Goal: Task Accomplishment & Management: Use online tool/utility

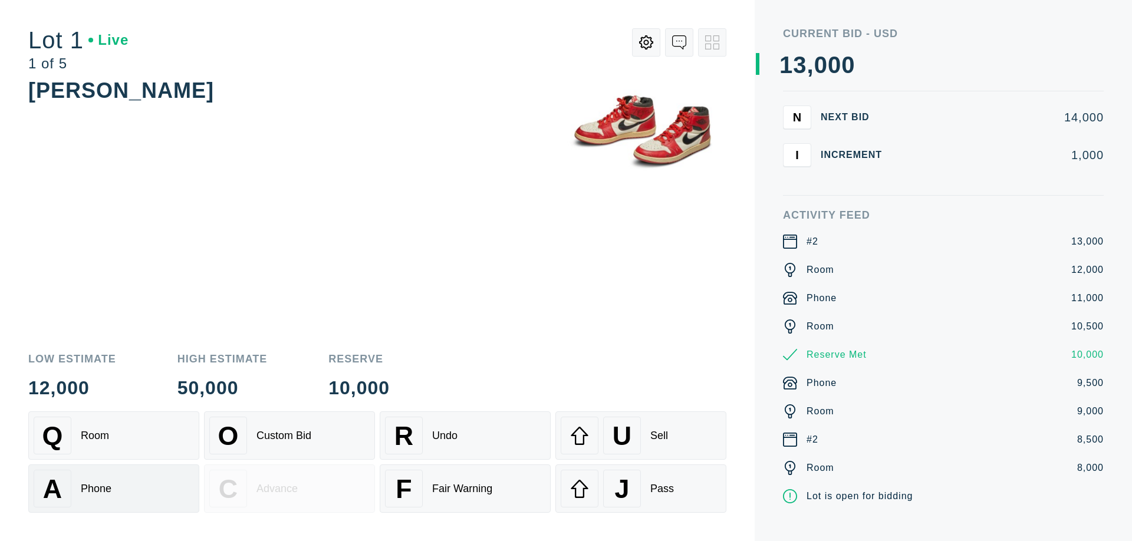
click at [114, 489] on div "A Phone" at bounding box center [114, 489] width 160 height 38
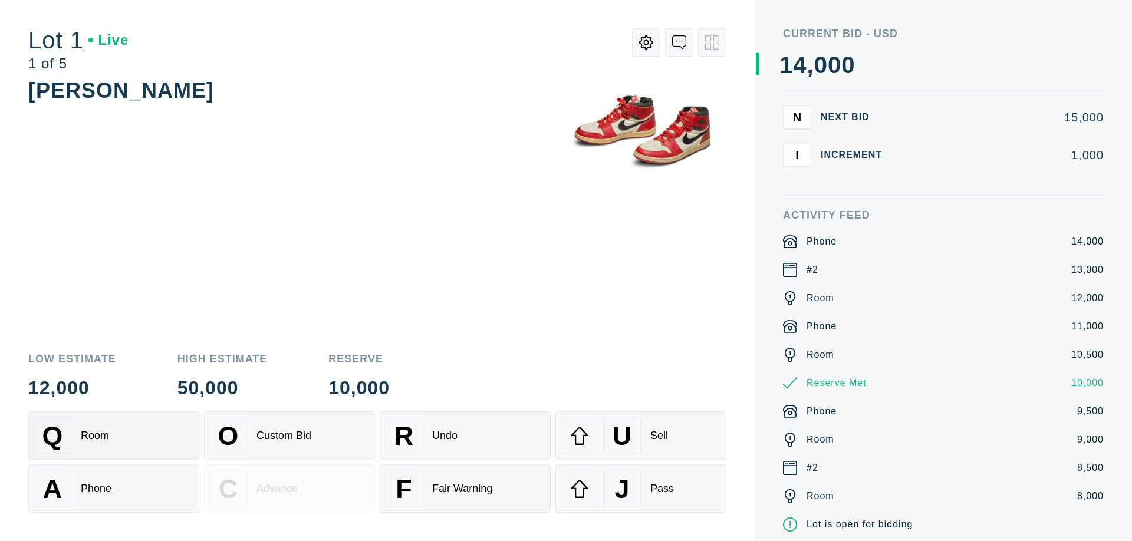
click at [114, 436] on div "Q Room" at bounding box center [114, 436] width 160 height 38
click at [465, 436] on div "R Undo" at bounding box center [465, 436] width 160 height 38
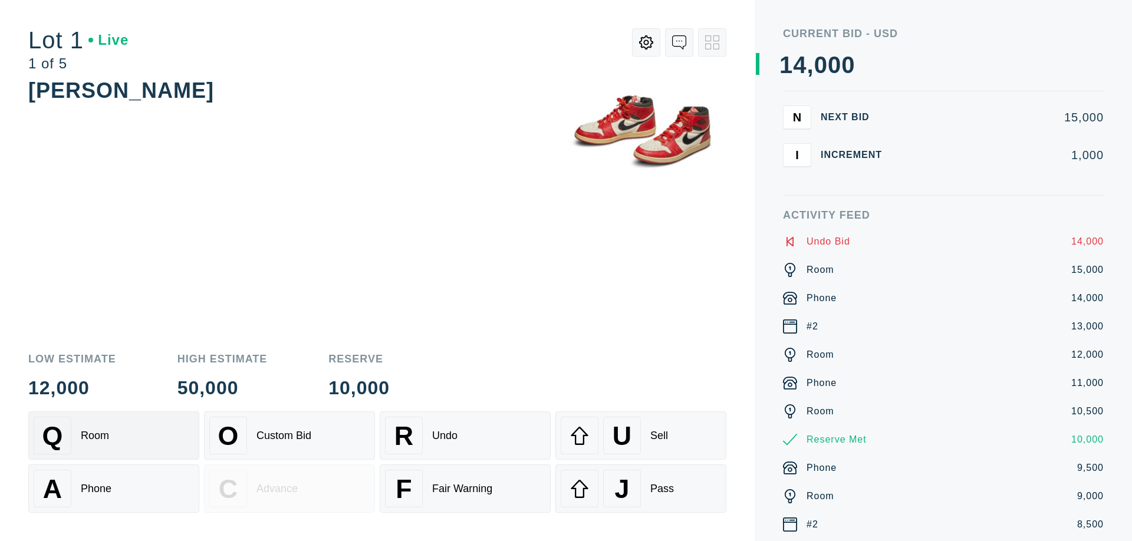
click at [114, 436] on div "Q Room" at bounding box center [114, 436] width 160 height 38
click at [114, 489] on div "A Phone" at bounding box center [114, 489] width 160 height 38
click at [114, 436] on div "Q Room" at bounding box center [114, 436] width 160 height 38
click at [465, 436] on div "R Undo" at bounding box center [465, 436] width 160 height 38
click at [641, 436] on div "U Sell" at bounding box center [641, 436] width 160 height 38
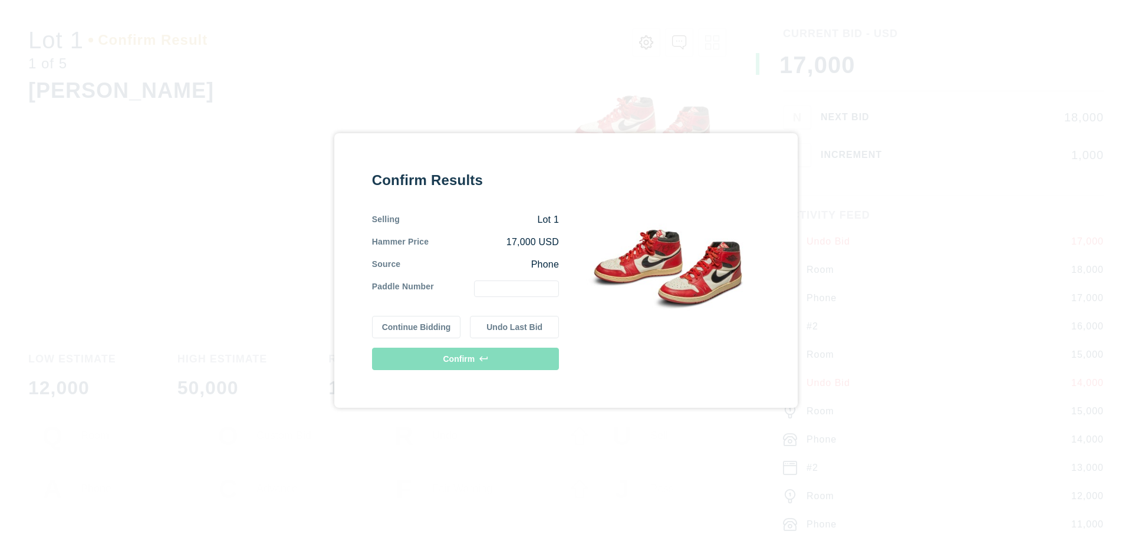
click at [417, 327] on button "Continue Bidding" at bounding box center [416, 327] width 89 height 22
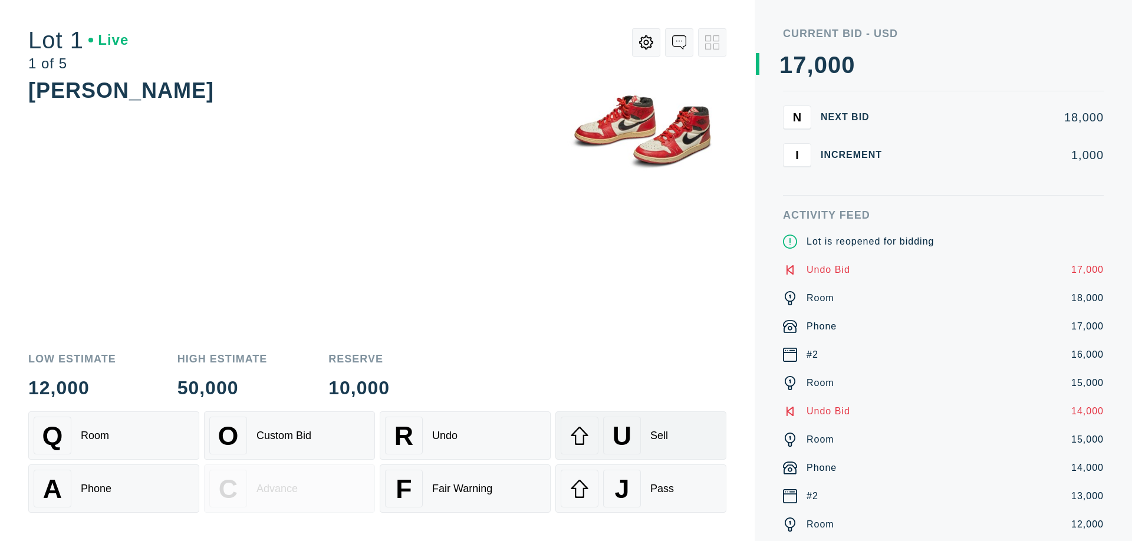
click at [641, 436] on div "U Sell" at bounding box center [641, 436] width 160 height 38
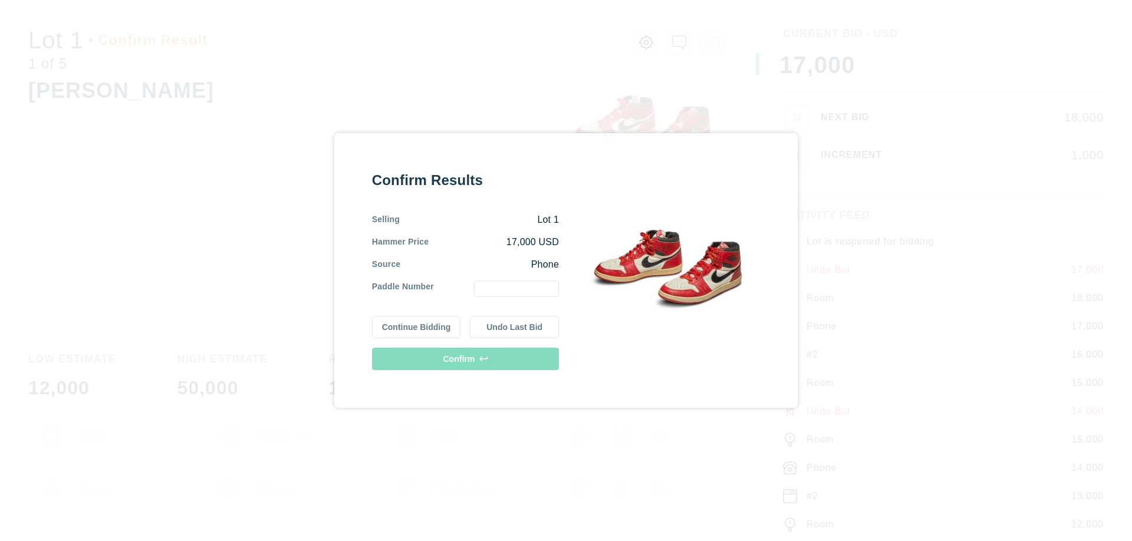
click at [515, 327] on button "Undo Last Bid" at bounding box center [514, 327] width 89 height 22
click at [417, 327] on button "Continue Bidding" at bounding box center [416, 327] width 89 height 22
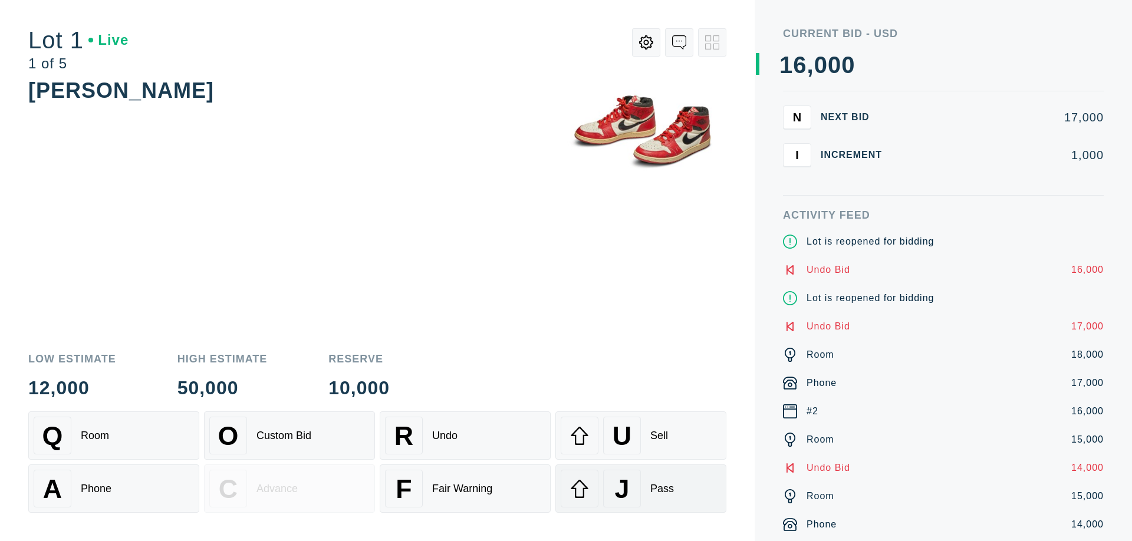
click at [641, 489] on div "J Pass" at bounding box center [641, 489] width 160 height 38
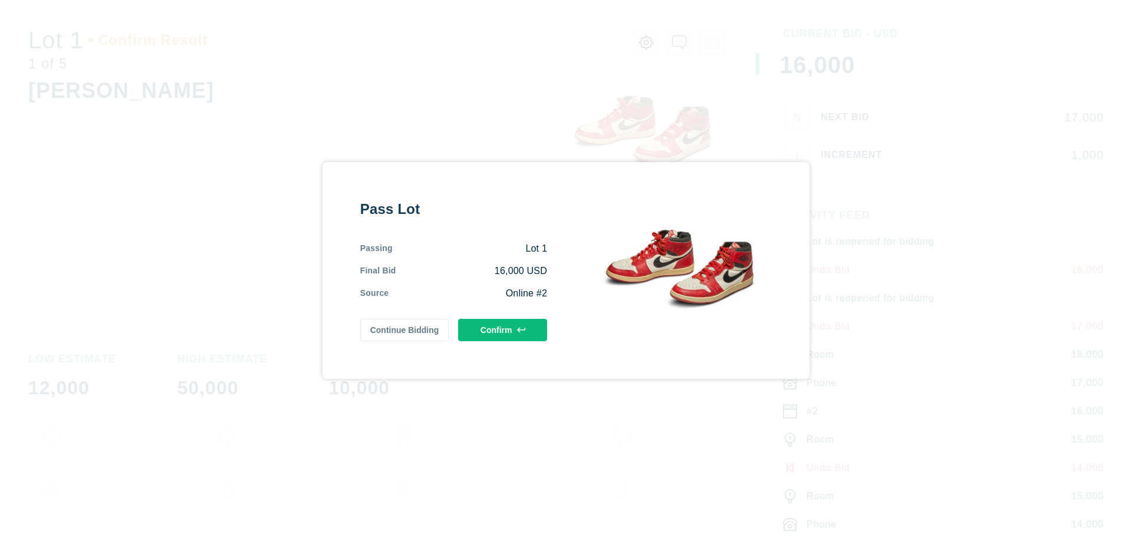
click at [503, 330] on button "Confirm" at bounding box center [502, 330] width 89 height 22
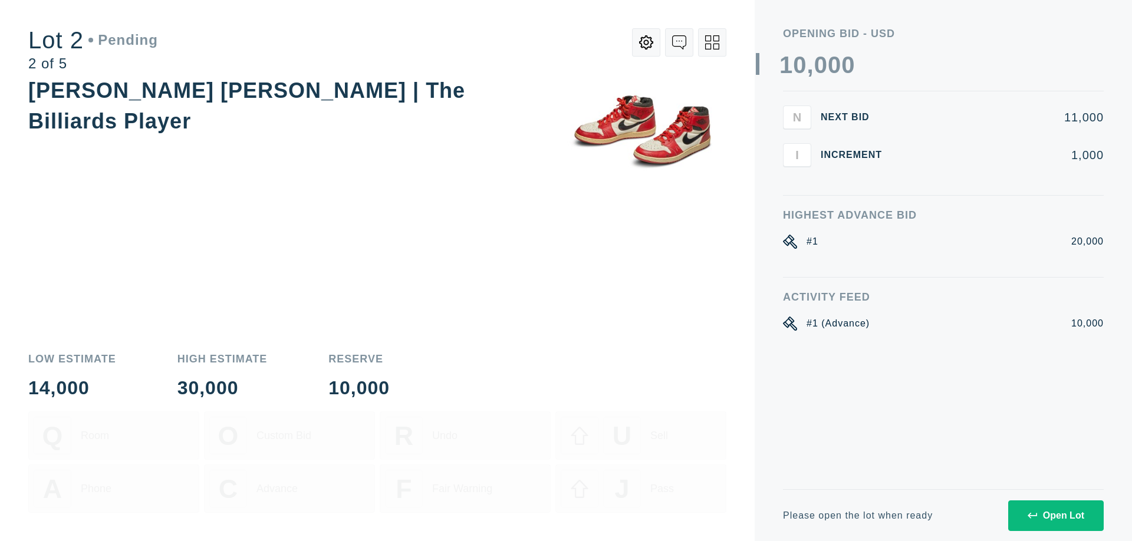
click at [1055, 515] on div "Open Lot" at bounding box center [1056, 516] width 57 height 11
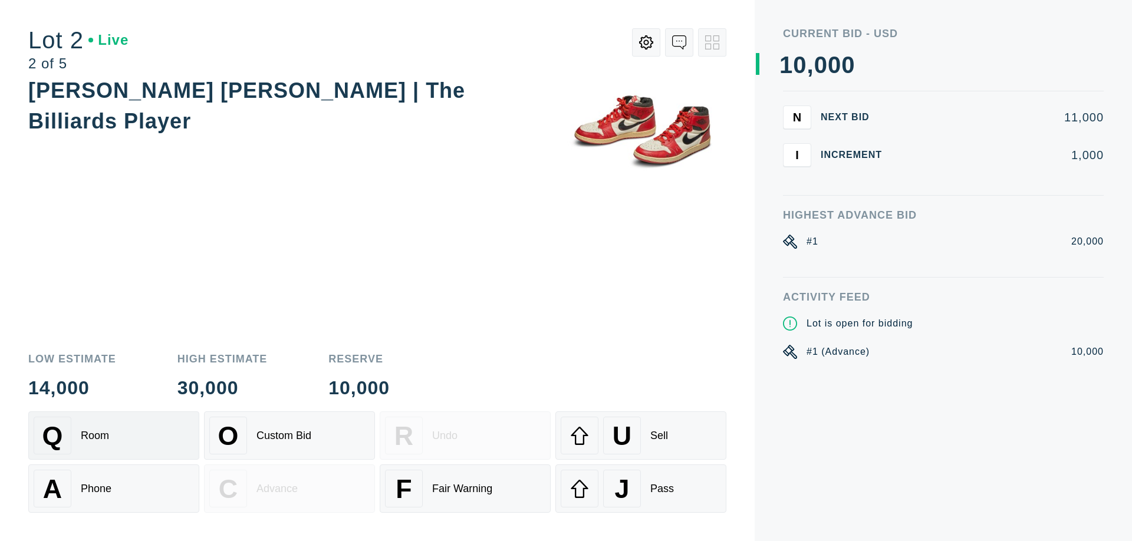
click at [114, 436] on div "Q Room" at bounding box center [114, 436] width 160 height 38
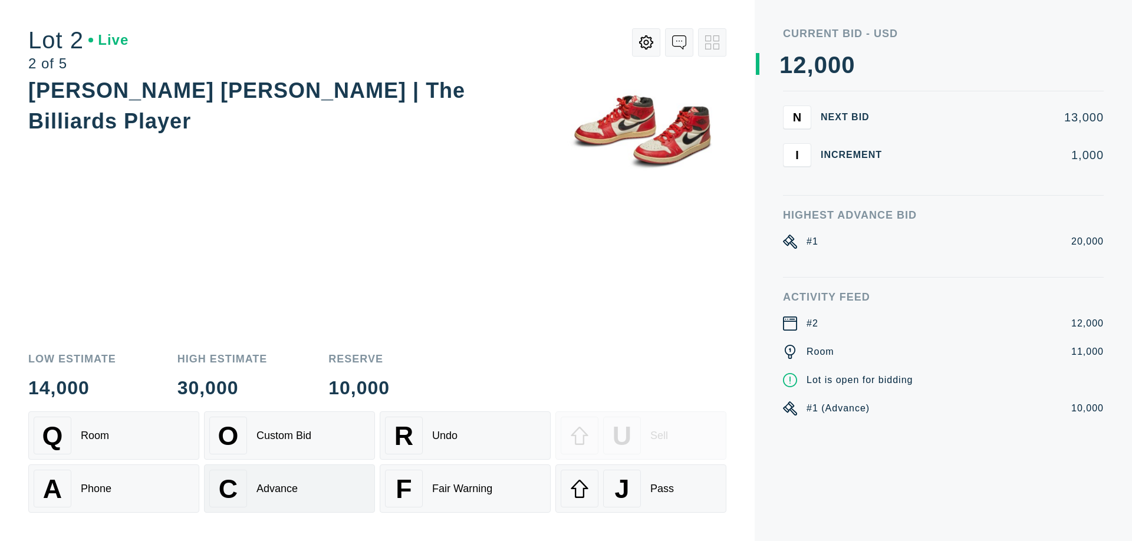
click at [289, 489] on div "Advance" at bounding box center [276, 489] width 41 height 12
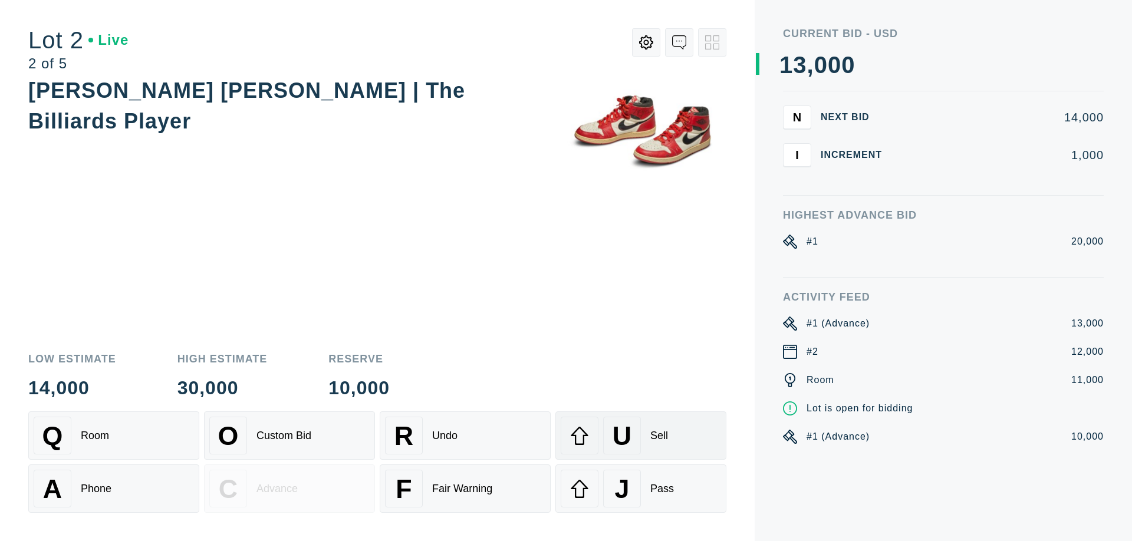
click at [641, 436] on div "U Sell" at bounding box center [641, 436] width 160 height 38
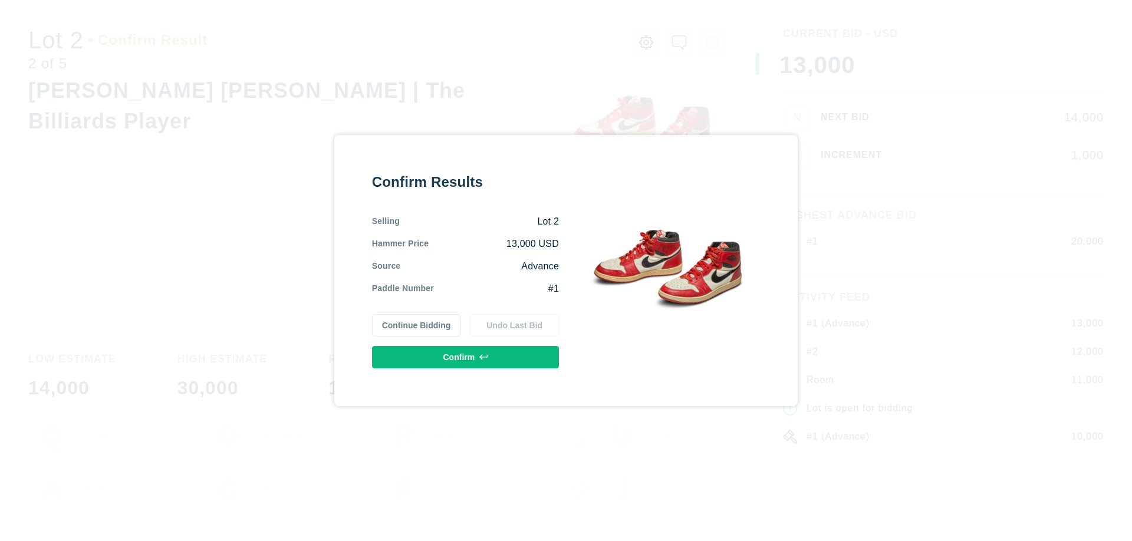
click at [466, 357] on button "Confirm" at bounding box center [465, 357] width 187 height 22
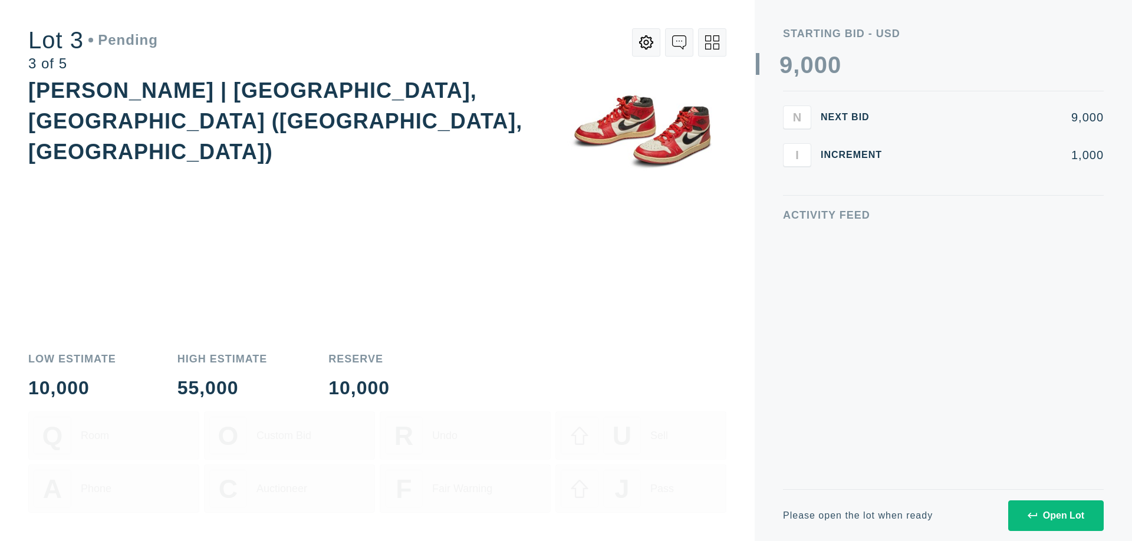
click at [1055, 515] on div "Open Lot" at bounding box center [1056, 516] width 57 height 11
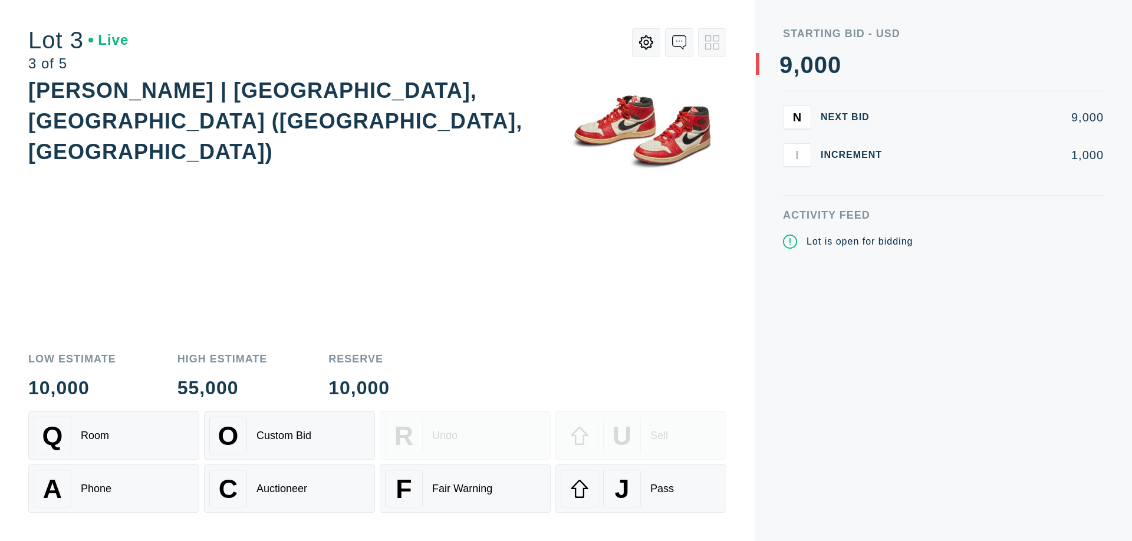
click at [641, 489] on div "J Pass" at bounding box center [641, 489] width 160 height 38
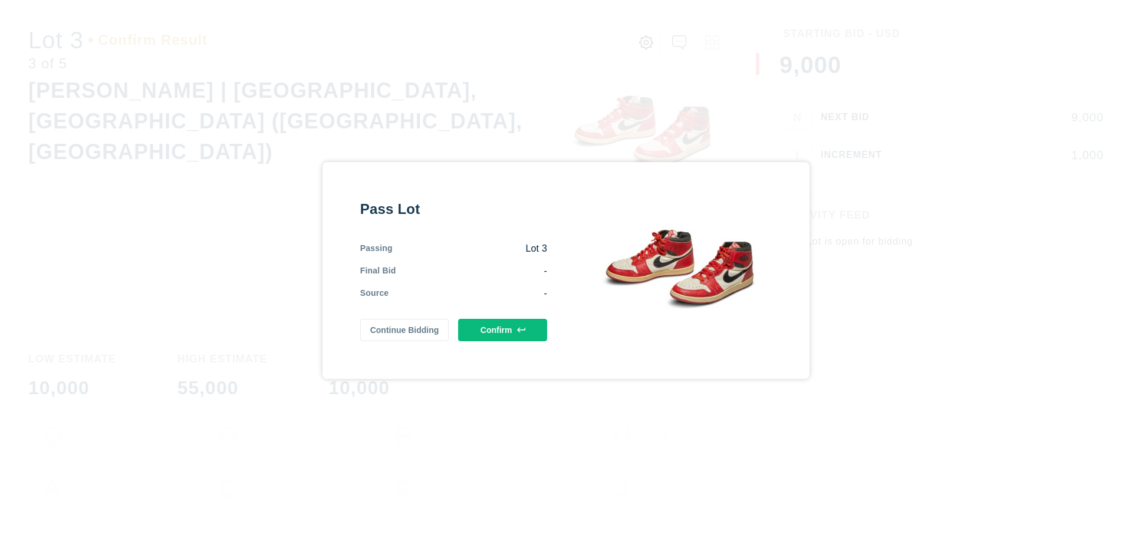
click at [503, 330] on button "Confirm" at bounding box center [502, 330] width 89 height 22
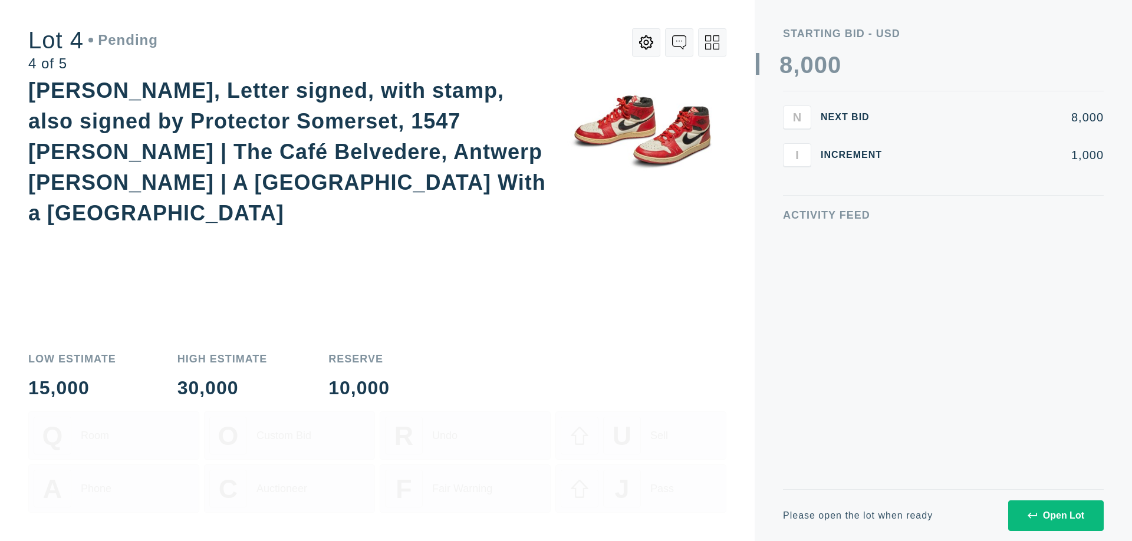
click at [1055, 515] on div "Open Lot" at bounding box center [1056, 516] width 57 height 11
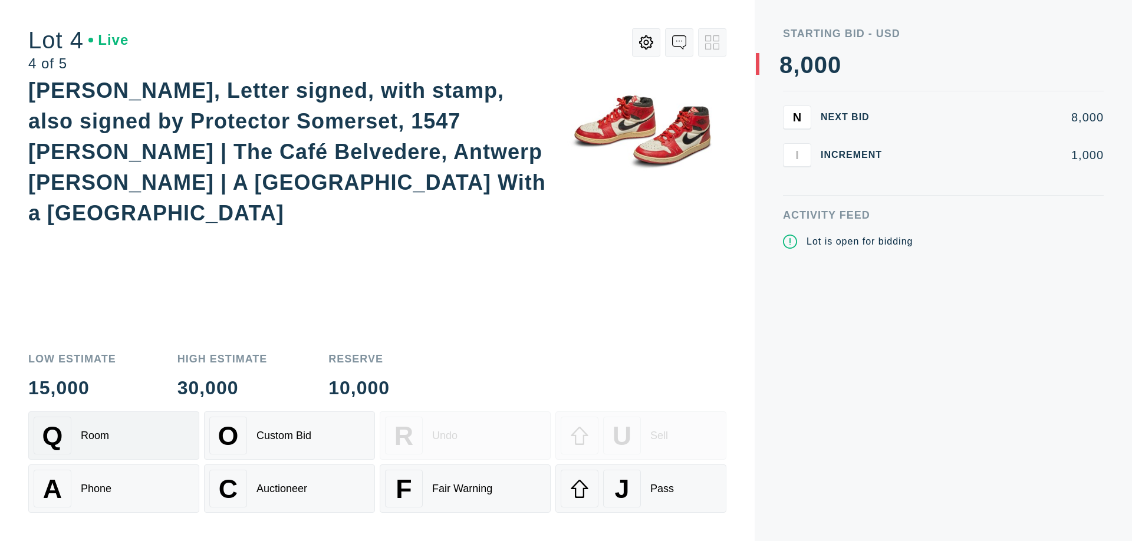
click at [114, 436] on div "Q Room" at bounding box center [114, 436] width 160 height 38
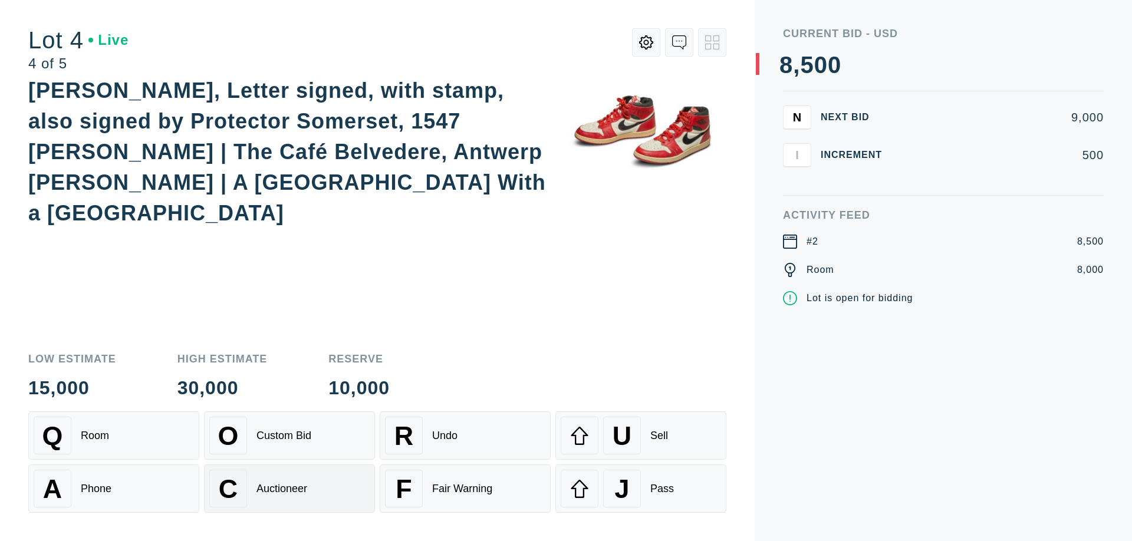
click at [289, 489] on div "Auctioneer" at bounding box center [281, 489] width 51 height 12
click at [641, 489] on div "J Pass" at bounding box center [641, 489] width 160 height 38
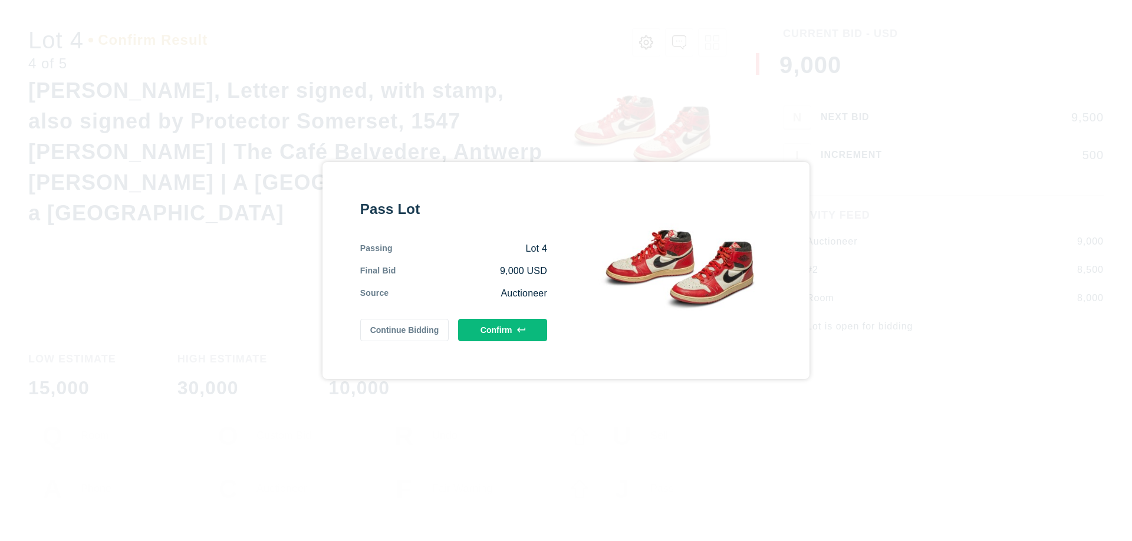
click at [503, 330] on button "Confirm" at bounding box center [502, 330] width 89 height 22
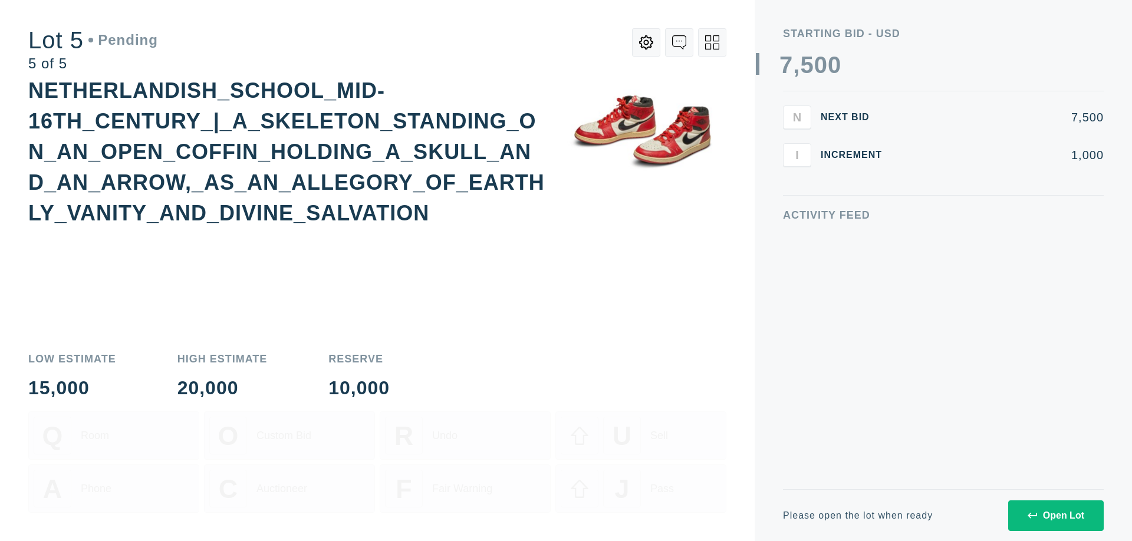
click at [1055, 515] on div "Open Lot" at bounding box center [1056, 516] width 57 height 11
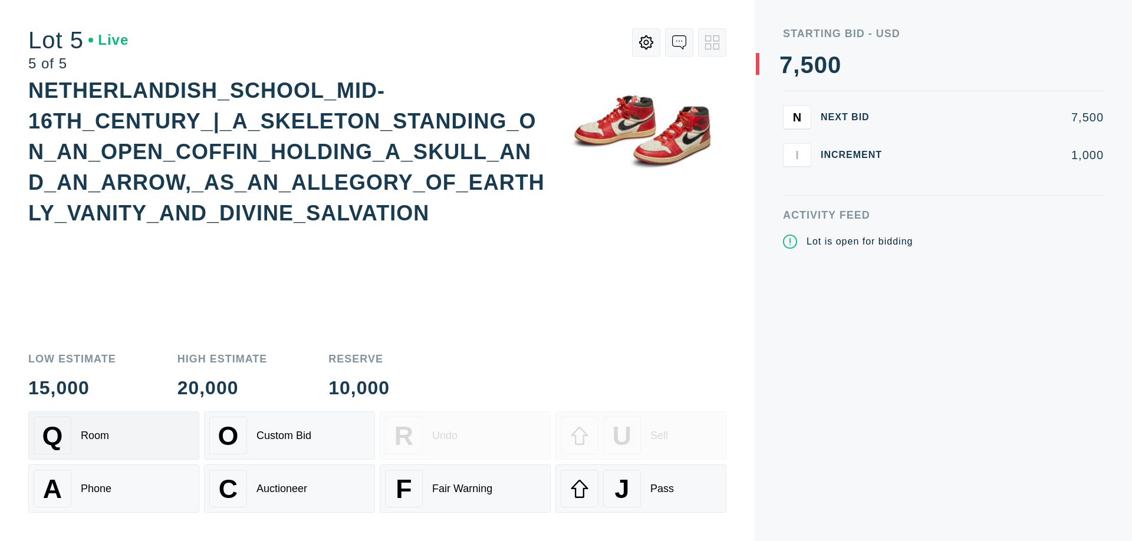
click at [114, 436] on div "Q Room" at bounding box center [114, 436] width 160 height 38
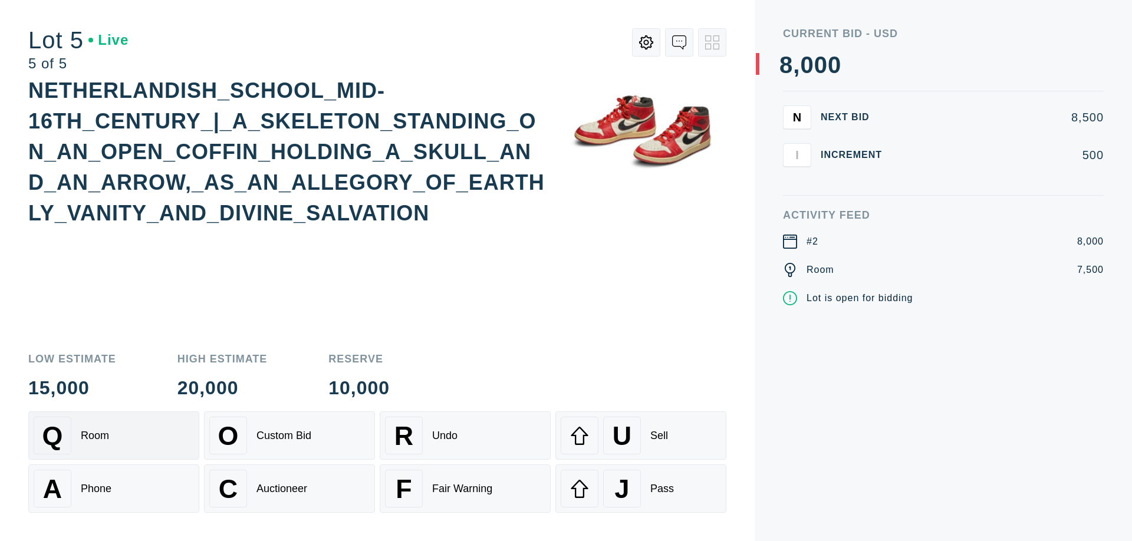
click at [114, 436] on div "Q Room" at bounding box center [114, 436] width 160 height 38
click at [641, 436] on div "U Sell" at bounding box center [641, 436] width 160 height 38
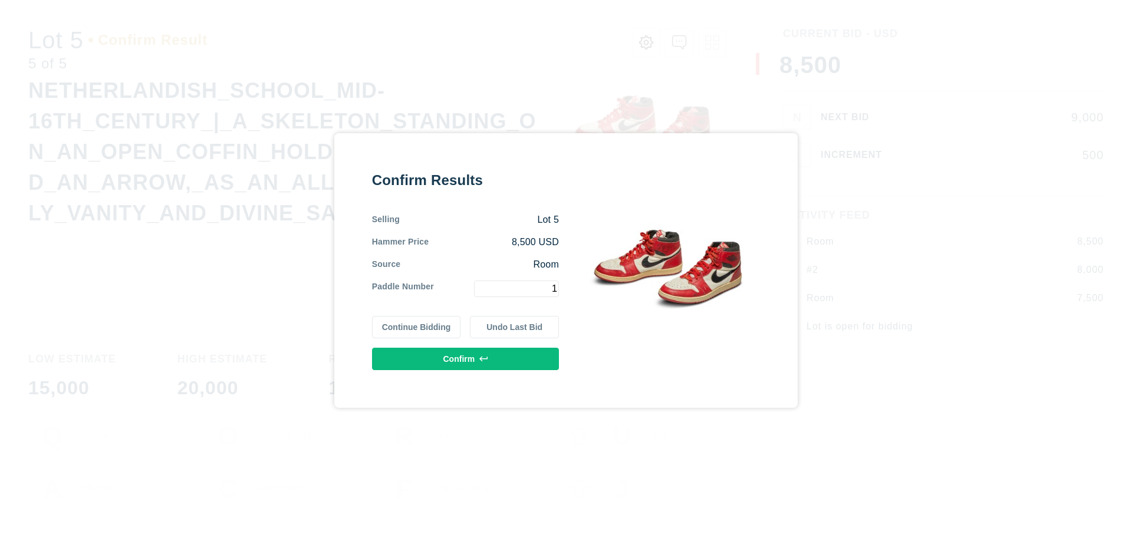
type input "1"
click at [466, 359] on button "Confirm" at bounding box center [465, 359] width 187 height 22
